Goal: Task Accomplishment & Management: Complete application form

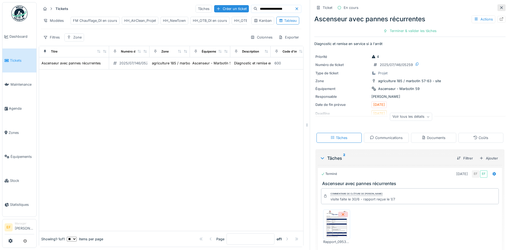
click at [499, 9] on icon at bounding box center [501, 8] width 4 height 4
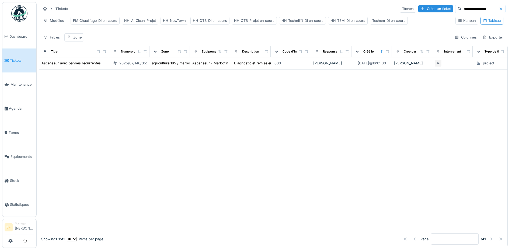
click at [301, 21] on div "HH_Technilift_DI en cours" at bounding box center [302, 20] width 42 height 5
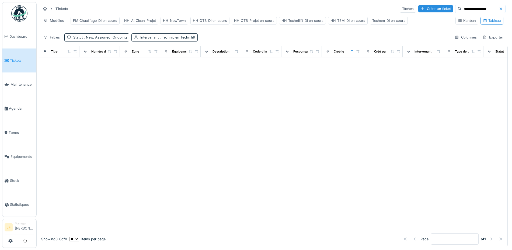
click at [500, 9] on icon at bounding box center [501, 8] width 3 height 3
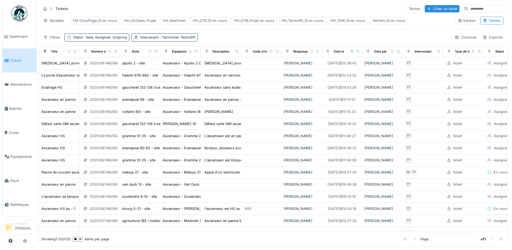
click at [233, 41] on div "Filtres Statut : New, Assigned, Ongoing Intervenant : Technicien Technilift Col…" at bounding box center [273, 37] width 465 height 8
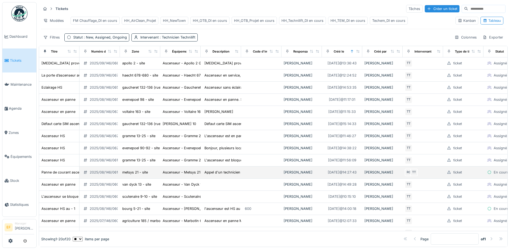
click at [102, 175] on div "2025/08/146/06119" at bounding box center [106, 172] width 32 height 5
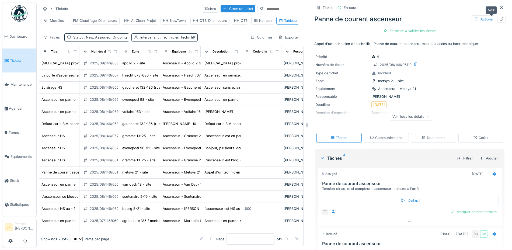
click at [499, 17] on icon at bounding box center [501, 19] width 4 height 4
click at [221, 8] on div "Créer un ticket" at bounding box center [238, 8] width 35 height 7
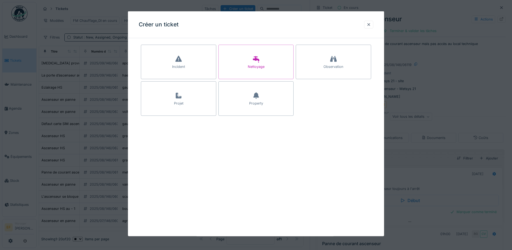
drag, startPoint x: 179, startPoint y: 103, endPoint x: 186, endPoint y: 99, distance: 9.2
click at [179, 103] on div "Projet" at bounding box center [178, 103] width 9 height 5
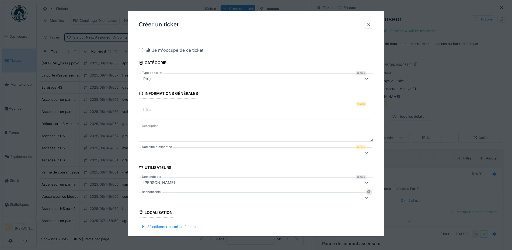
click at [154, 109] on input "Titre" at bounding box center [256, 109] width 235 height 11
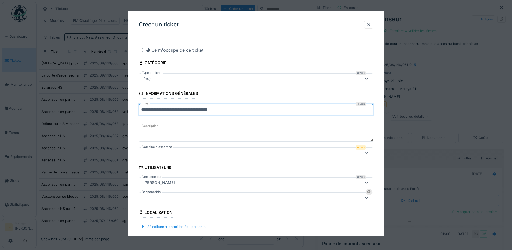
type input "**********"
click at [158, 128] on label "Description" at bounding box center [150, 126] width 19 height 7
click at [158, 128] on textarea "Description" at bounding box center [256, 131] width 235 height 22
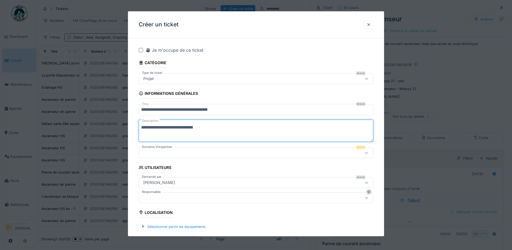
type textarea "**********"
click at [165, 151] on div at bounding box center [242, 153] width 202 height 6
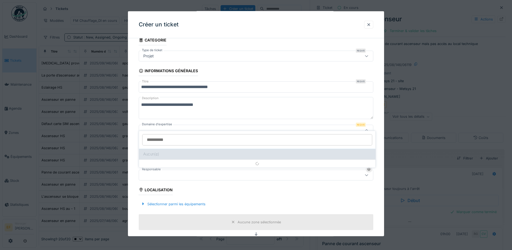
scroll to position [29, 0]
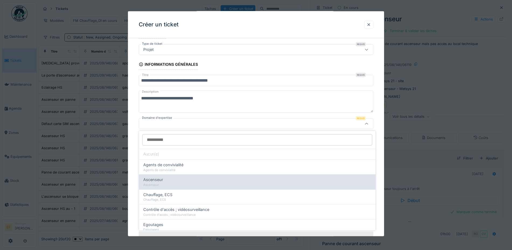
click at [163, 186] on div "Ascenseur" at bounding box center [257, 185] width 228 height 5
type input "***"
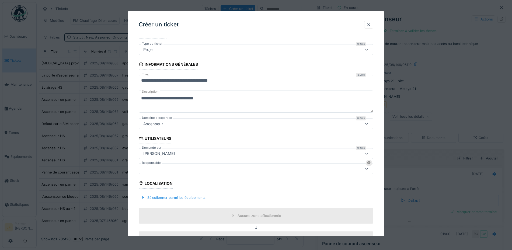
click at [153, 171] on div at bounding box center [242, 168] width 202 height 6
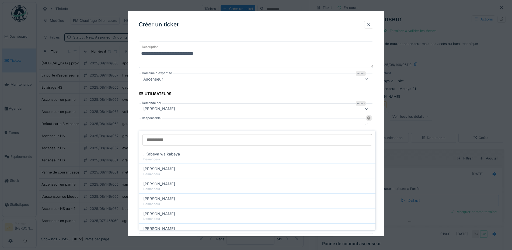
click at [166, 123] on div at bounding box center [242, 124] width 202 height 6
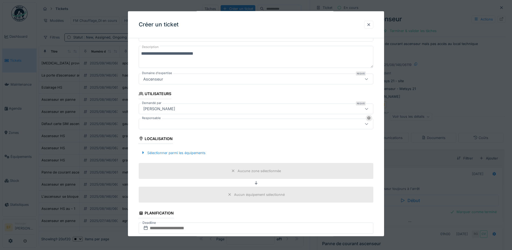
click at [166, 123] on div at bounding box center [242, 124] width 202 height 6
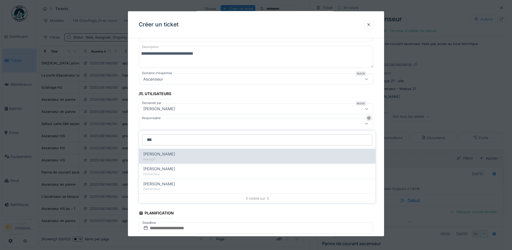
type input "***"
click at [176, 156] on div "[PERSON_NAME]" at bounding box center [257, 154] width 228 height 6
type input "****"
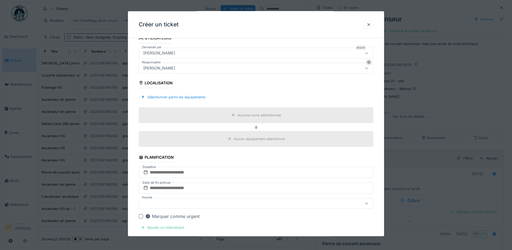
scroll to position [141, 0]
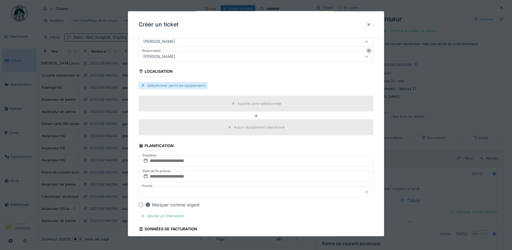
click at [187, 85] on div "Sélectionner parmi les équipements" at bounding box center [173, 85] width 69 height 7
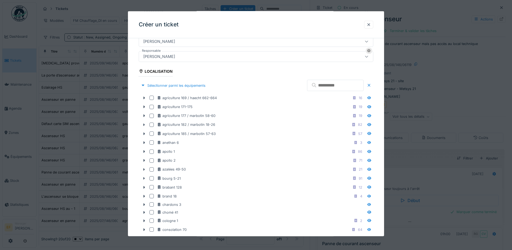
click at [314, 89] on input "text" at bounding box center [335, 85] width 57 height 11
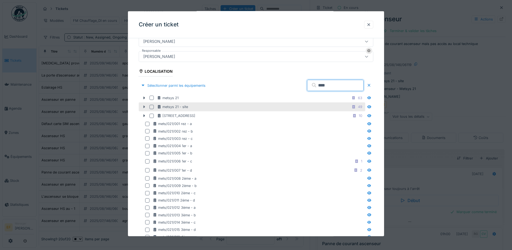
type input "****"
click at [144, 106] on icon at bounding box center [145, 107] width 2 height 3
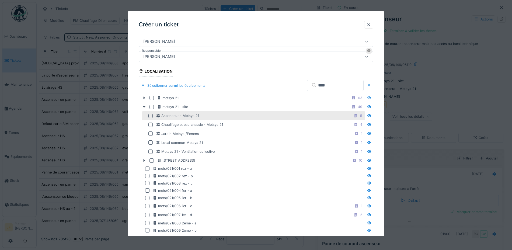
click at [151, 115] on div at bounding box center [150, 116] width 4 height 4
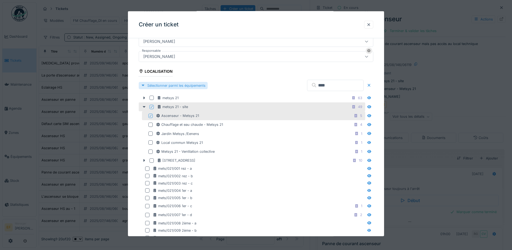
click at [190, 85] on div "Sélectionner parmi les équipements" at bounding box center [173, 85] width 69 height 7
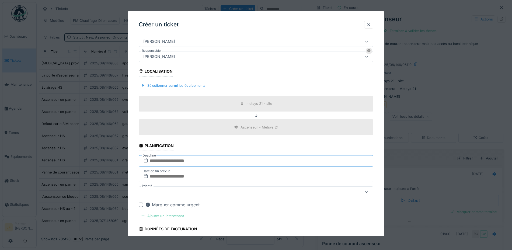
click at [175, 162] on input "text" at bounding box center [256, 160] width 235 height 11
click at [175, 158] on input "text" at bounding box center [256, 160] width 235 height 11
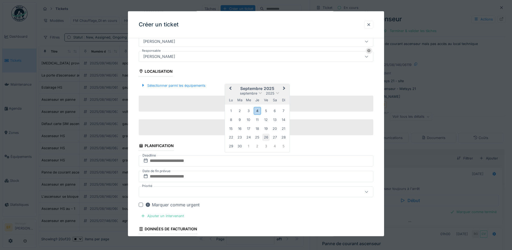
click at [266, 134] on div "26" at bounding box center [265, 137] width 7 height 7
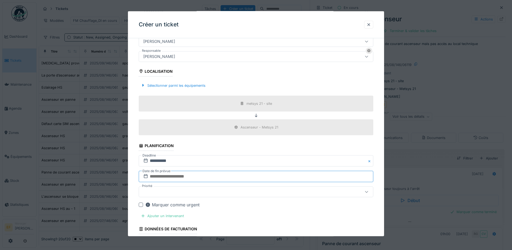
click at [168, 176] on input "text" at bounding box center [256, 176] width 235 height 11
click at [267, 152] on div "26" at bounding box center [265, 152] width 7 height 7
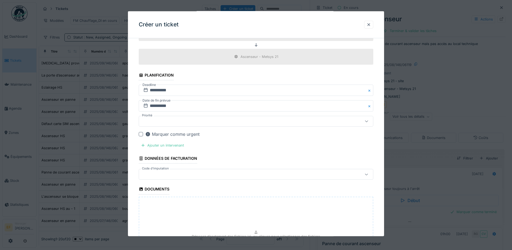
scroll to position [242, 0]
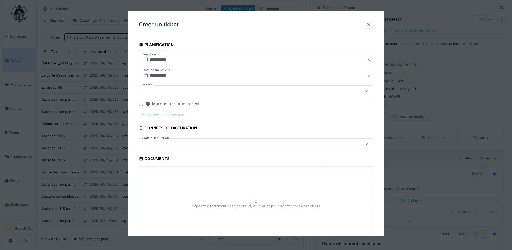
click at [162, 116] on div "Ajouter un intervenant" at bounding box center [162, 114] width 47 height 7
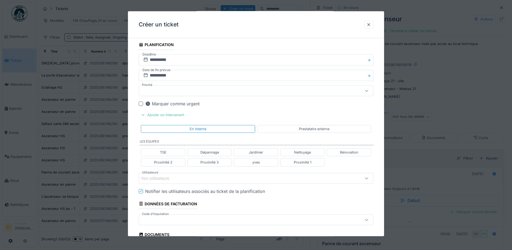
click at [175, 222] on div at bounding box center [242, 220] width 202 height 6
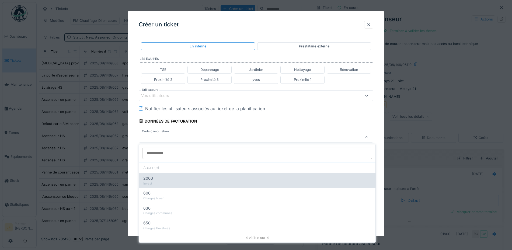
scroll to position [338, 0]
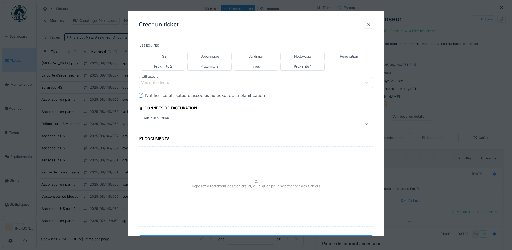
click at [164, 83] on div "Vos utilisateurs" at bounding box center [159, 82] width 36 height 6
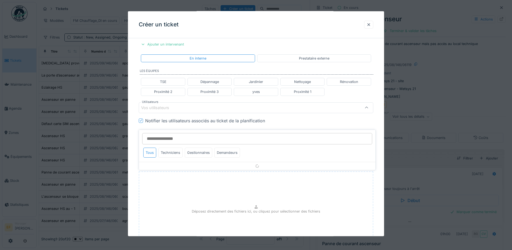
scroll to position [297, 0]
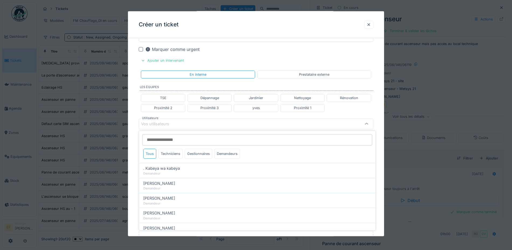
click at [166, 140] on input "Utilisateurs" at bounding box center [257, 139] width 230 height 11
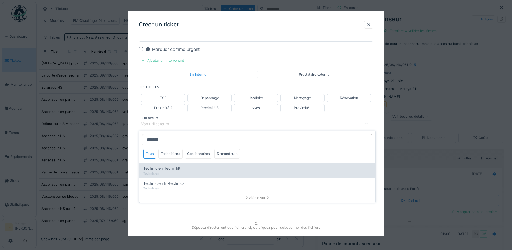
type input "*******"
drag, startPoint x: 169, startPoint y: 172, endPoint x: 176, endPoint y: 172, distance: 7.5
click at [169, 172] on div "Technicien" at bounding box center [257, 173] width 228 height 5
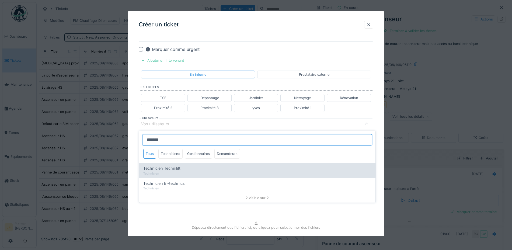
type input "*****"
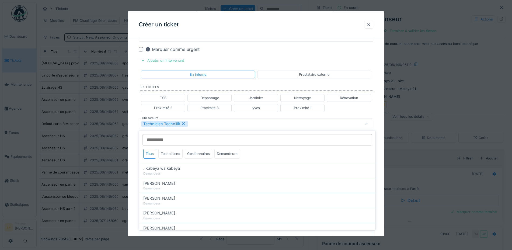
click at [214, 128] on div "Technicien Technilift" at bounding box center [256, 123] width 235 height 11
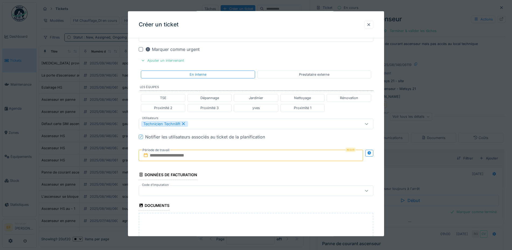
click at [161, 157] on input "text" at bounding box center [251, 154] width 224 height 11
click at [253, 189] on div "4" at bounding box center [252, 191] width 7 height 8
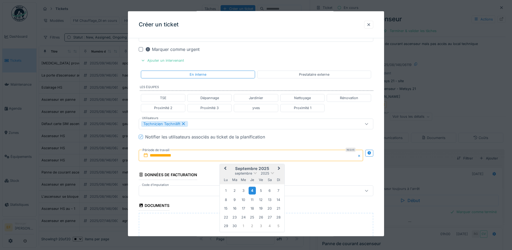
click at [253, 188] on div "4" at bounding box center [252, 191] width 7 height 8
click at [253, 188] on div at bounding box center [242, 191] width 202 height 6
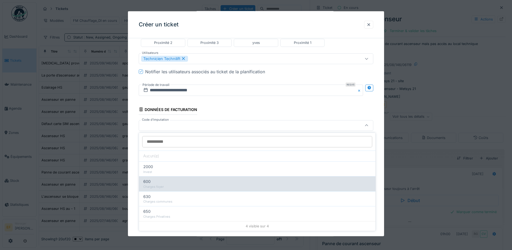
scroll to position [363, 0]
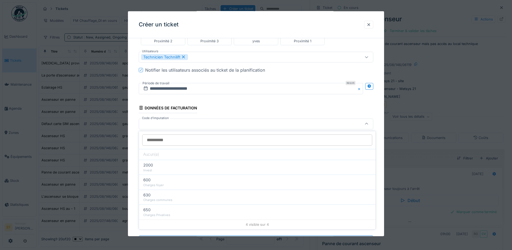
click at [160, 124] on div at bounding box center [242, 124] width 202 height 6
click at [164, 124] on div at bounding box center [242, 124] width 202 height 6
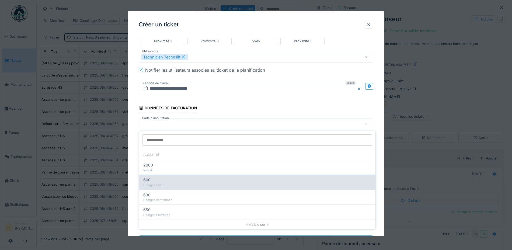
click at [154, 182] on div "600" at bounding box center [257, 180] width 228 height 6
type input "***"
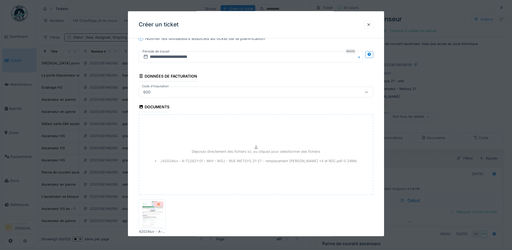
scroll to position [428, 0]
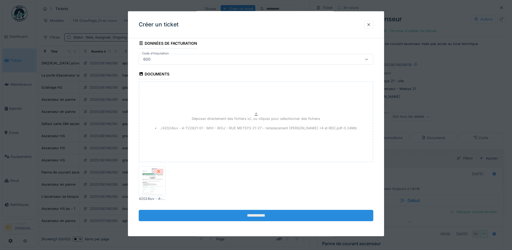
click at [265, 214] on input "**********" at bounding box center [256, 215] width 235 height 11
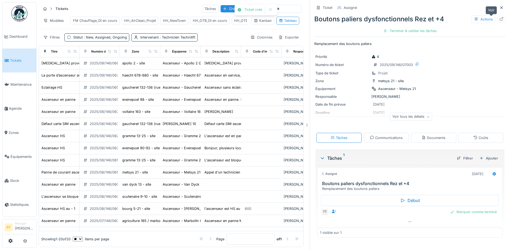
click at [500, 18] on icon at bounding box center [502, 19] width 4 height 4
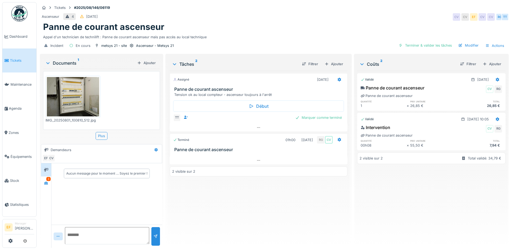
click at [238, 13] on div "Ascenseur 4 [DATE] CV CV EF CV CV RG TT" at bounding box center [274, 17] width 469 height 10
